Goal: Transaction & Acquisition: Obtain resource

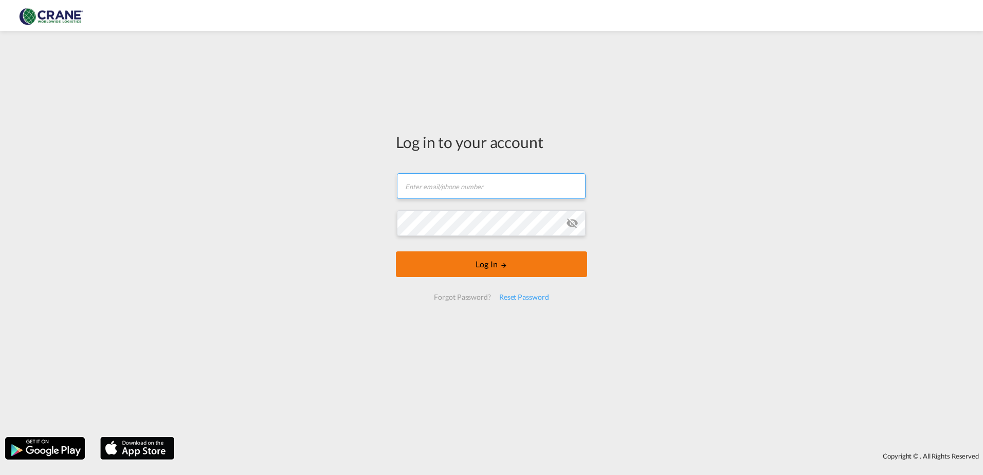
type input "[PERSON_NAME][EMAIL_ADDRESS][DOMAIN_NAME]"
click at [492, 267] on button "Log In" at bounding box center [491, 264] width 191 height 26
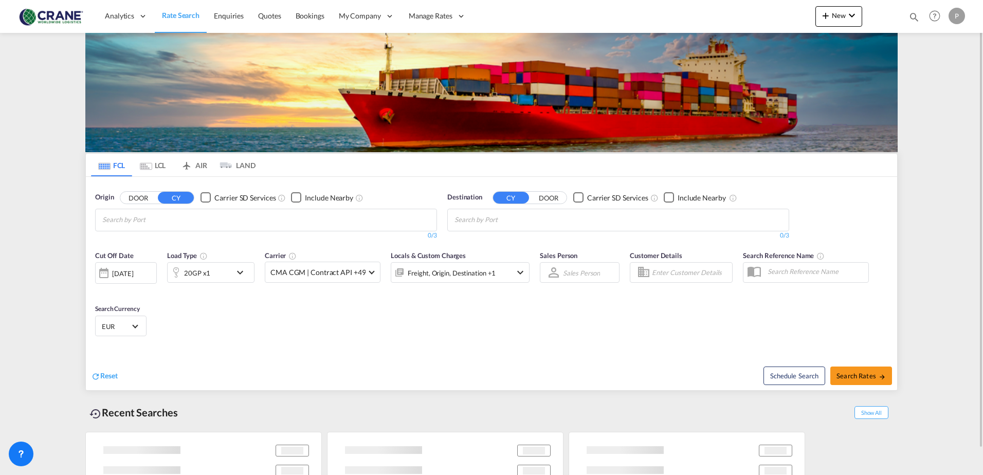
click at [125, 219] on input "Chips input." at bounding box center [151, 220] width 98 height 16
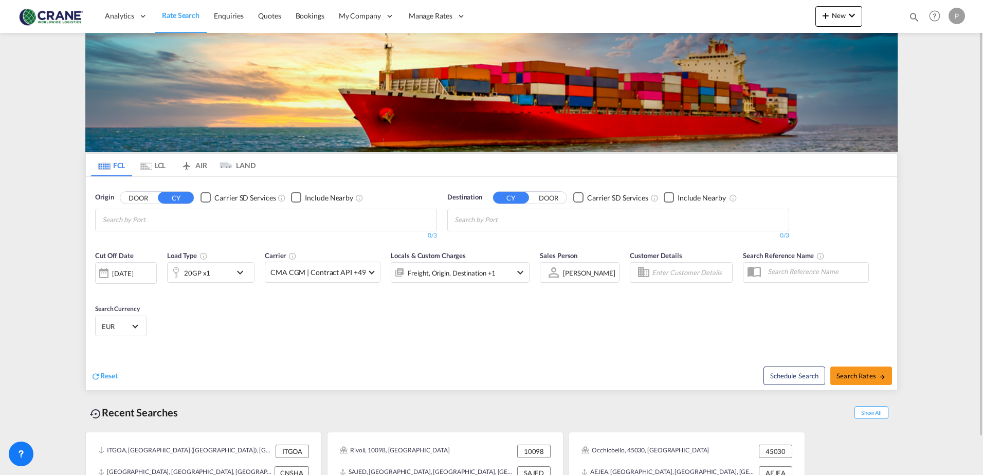
click at [228, 272] on div "20GP x1" at bounding box center [200, 272] width 64 height 21
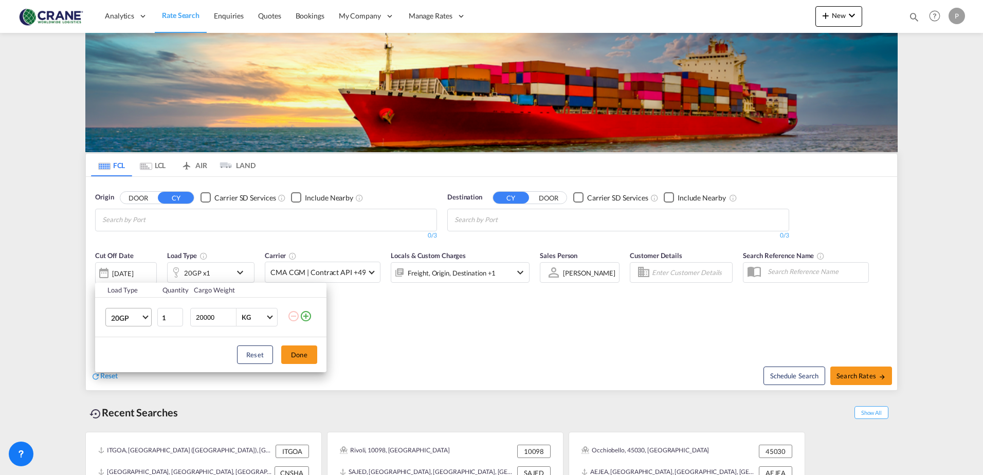
click at [149, 317] on md-select "20GP 20GP 40GP 40HC 45HC 20RE 40RE 40HR 20OT 40OT 20FR 40FR 40NR 20NR 45S 20TK …" at bounding box center [128, 317] width 46 height 18
click at [142, 343] on md-option "40GP" at bounding box center [138, 342] width 70 height 25
click at [144, 320] on md-select-value "40GP" at bounding box center [130, 316] width 41 height 17
click at [141, 349] on md-option "40HC" at bounding box center [138, 342] width 70 height 25
click at [194, 221] on div "Load Type Quantity Cargo Weight 40HC 1 20000 KG KG Load type addition is restri…" at bounding box center [491, 237] width 983 height 475
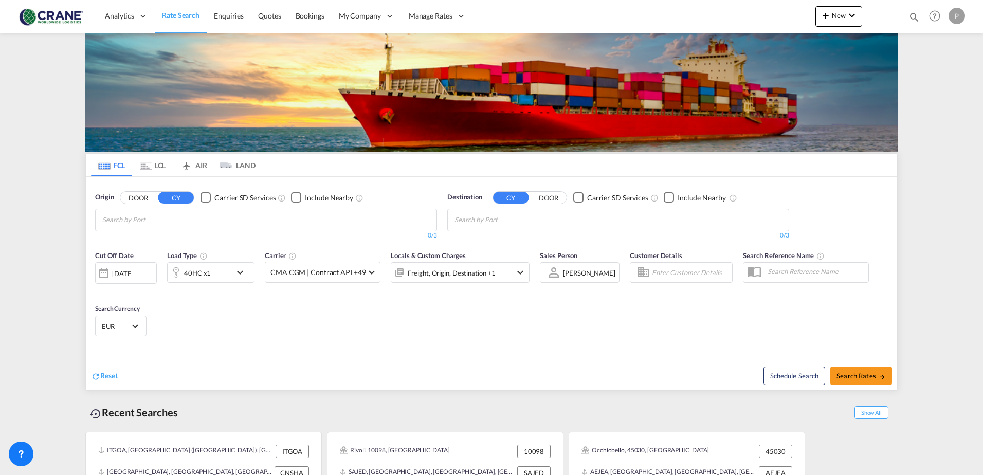
click at [194, 221] on body "Analytics Reports Dashboard Rate Search Enquiries Quotes Bookings" at bounding box center [491, 237] width 983 height 475
click at [187, 234] on div "[GEOGRAPHIC_DATA] ([GEOGRAPHIC_DATA]) [GEOGRAPHIC_DATA] ITGOA" at bounding box center [181, 246] width 195 height 37
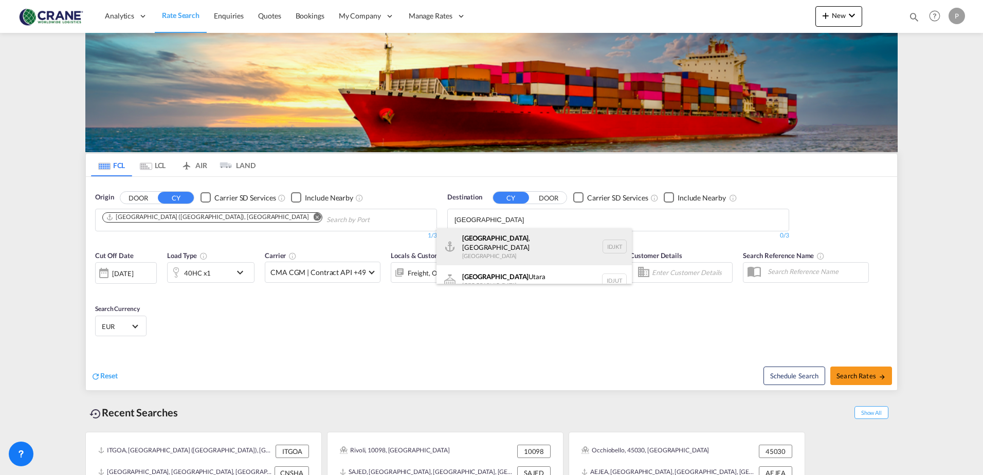
type input "[GEOGRAPHIC_DATA]"
click at [492, 242] on div "[GEOGRAPHIC_DATA] , [GEOGRAPHIC_DATA] [GEOGRAPHIC_DATA] IDJKT" at bounding box center [533, 246] width 195 height 37
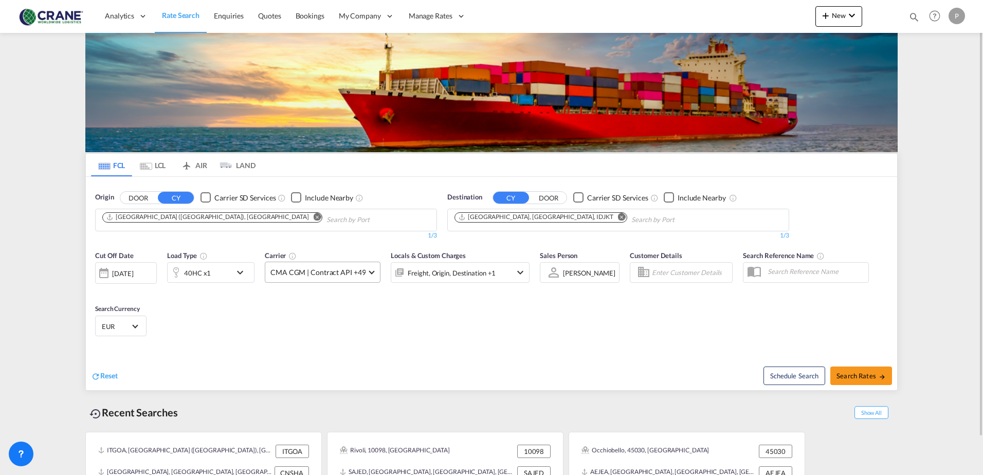
click at [331, 276] on span "CMA CGM | Contract API +49" at bounding box center [317, 272] width 95 height 10
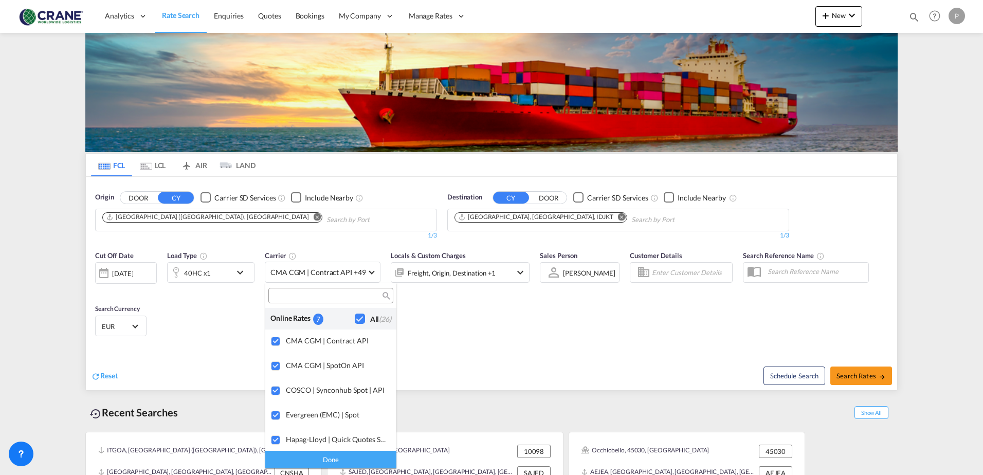
click at [497, 321] on md-backdrop at bounding box center [491, 237] width 983 height 475
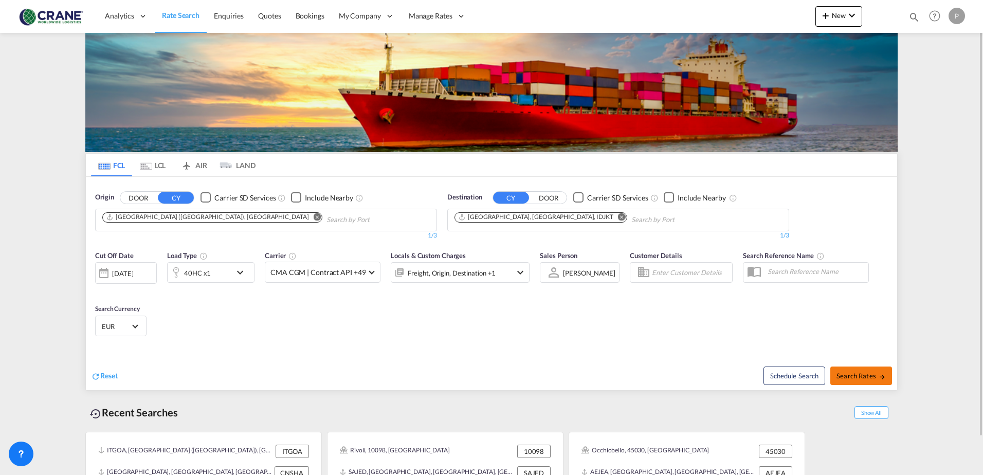
click at [875, 377] on span "Search Rates" at bounding box center [860, 376] width 49 height 8
type input "ITGOA to IDJKT / [DATE]"
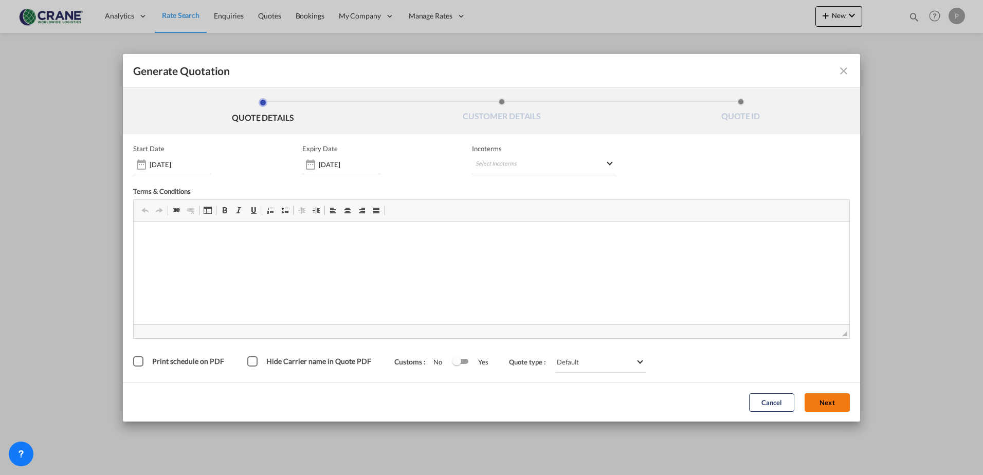
click at [835, 410] on button "Next" at bounding box center [826, 402] width 45 height 18
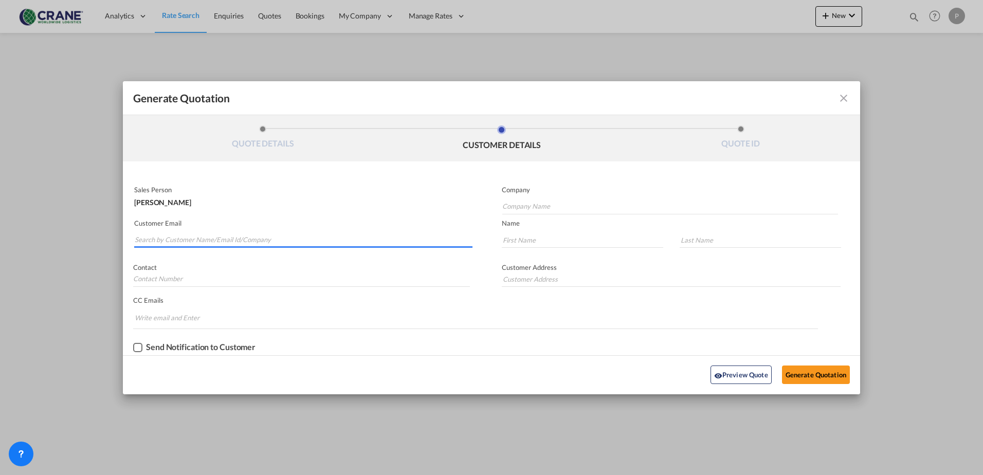
click at [177, 244] on input "Search by Customer Name/Email Id/Company" at bounding box center [304, 239] width 338 height 15
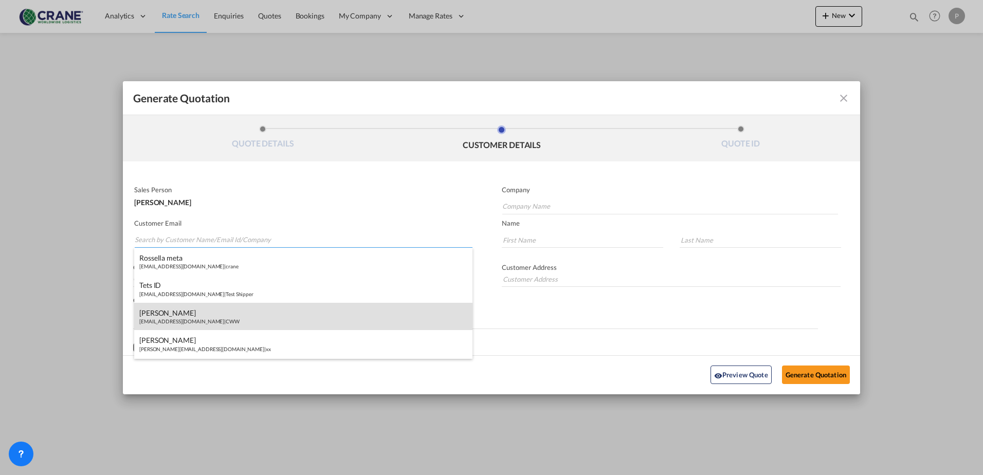
click at [175, 309] on div "[PERSON_NAME] [EMAIL_ADDRESS][DOMAIN_NAME] | CWW" at bounding box center [303, 317] width 338 height 28
type input "CWW"
type input "[EMAIL_ADDRESS][DOMAIN_NAME]"
type input "[PERSON_NAME]"
type input "Camalich"
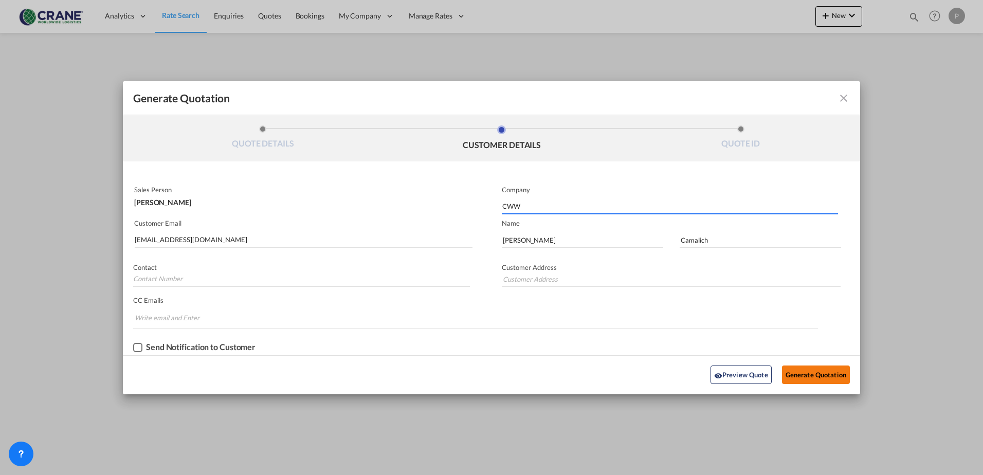
click at [793, 375] on button "Generate Quotation" at bounding box center [816, 374] width 68 height 18
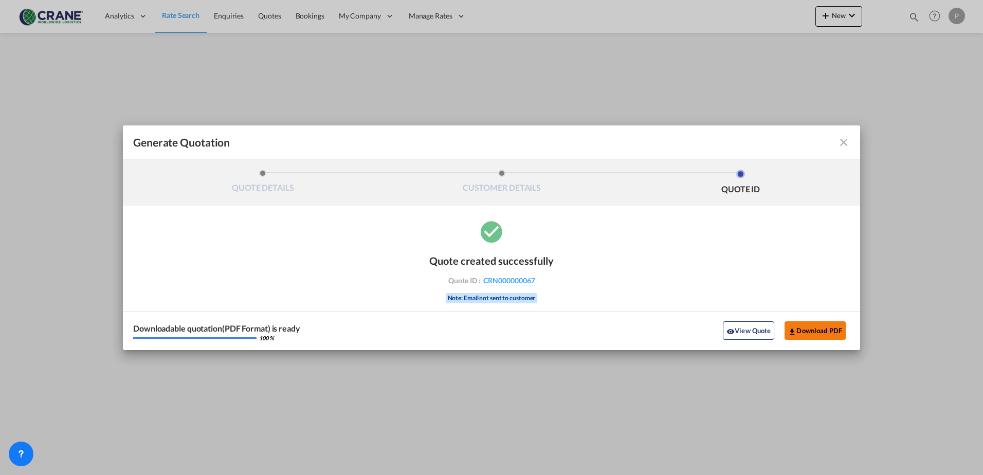
click at [802, 333] on button "Download PDF" at bounding box center [814, 330] width 61 height 18
